Goal: Transaction & Acquisition: Purchase product/service

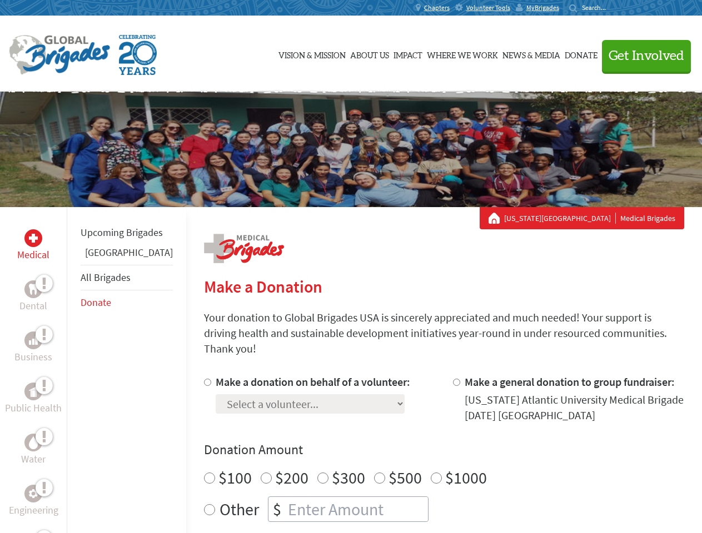
click at [613, 8] on div "Search for:" at bounding box center [591, 7] width 44 height 9
click at [641, 56] on span "Get Involved" at bounding box center [646, 55] width 76 height 13
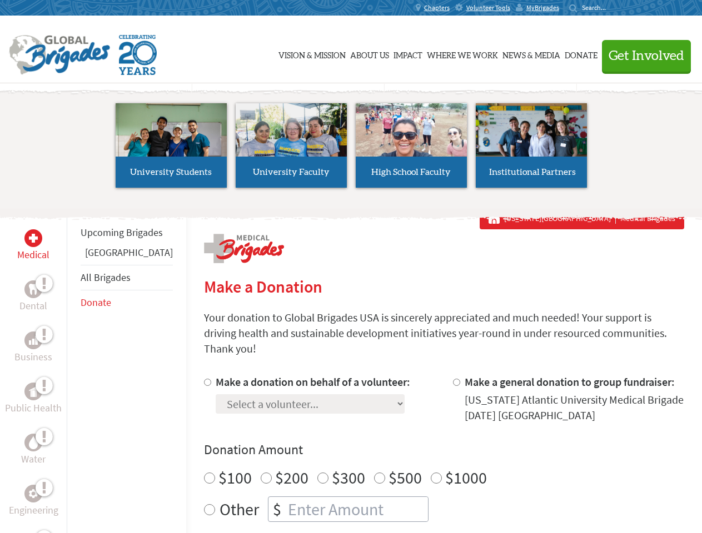
click at [351, 149] on li "High School Faculty" at bounding box center [411, 145] width 120 height 102
click at [73, 370] on div "Upcoming Brigades Panama All Brigades Donate" at bounding box center [126, 473] width 119 height 533
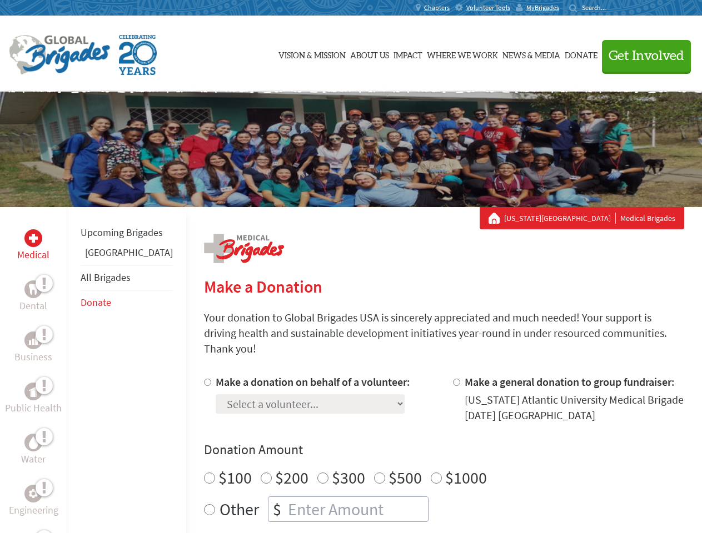
click at [425, 446] on div "Donation Amount $100 $200 $300 $500 $1000 Other $" at bounding box center [444, 481] width 480 height 81
click at [204, 379] on input "Make a donation on behalf of a volunteer:" at bounding box center [207, 382] width 7 height 7
radio input "true"
click at [453, 379] on input "Make a general donation to group fundraiser:" at bounding box center [456, 382] width 7 height 7
radio input "true"
